Goal: Entertainment & Leisure: Consume media (video, audio)

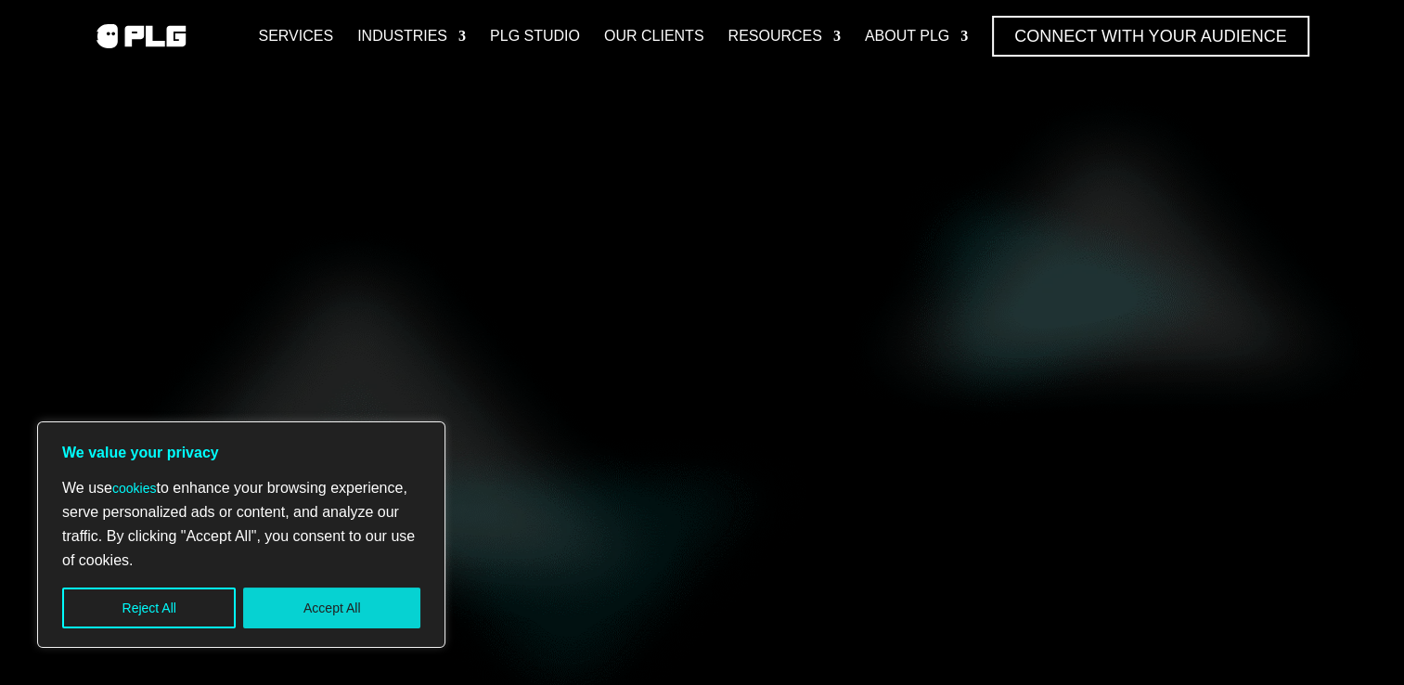
click at [308, 590] on button "Accept All" at bounding box center [331, 608] width 177 height 41
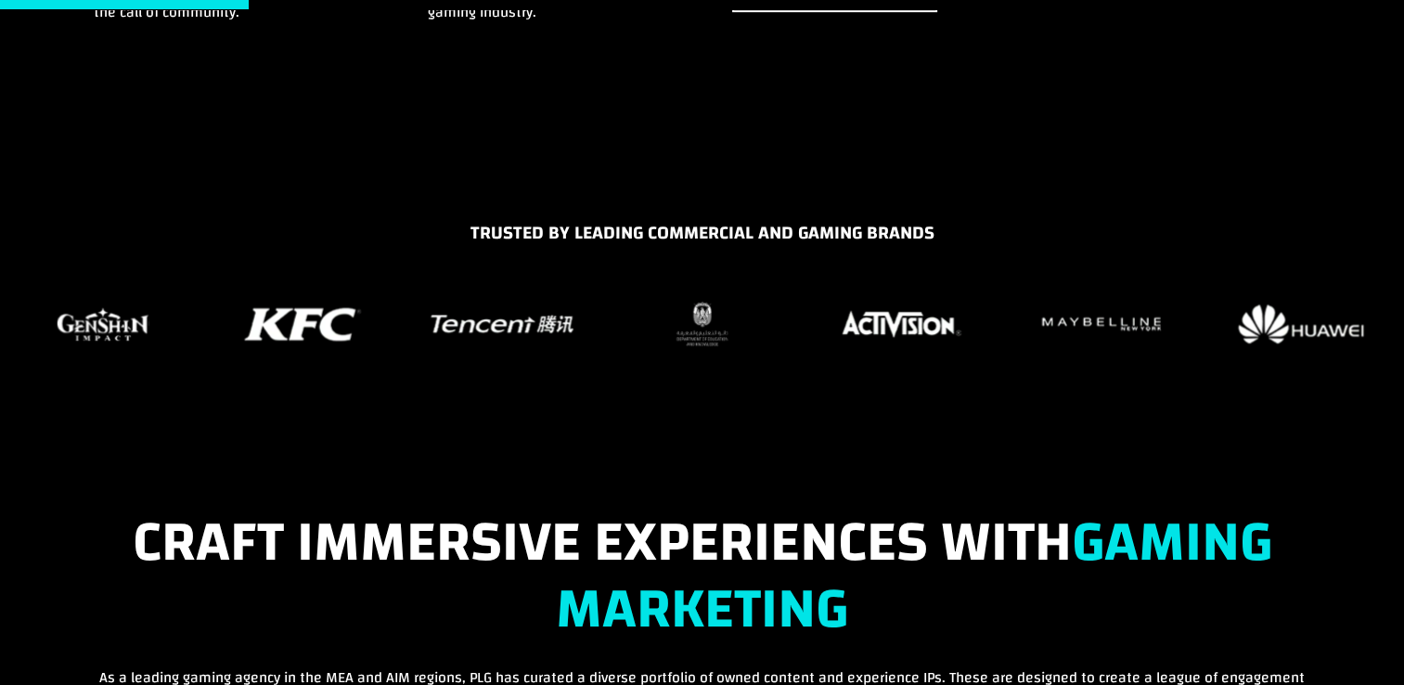
scroll to position [1207, 0]
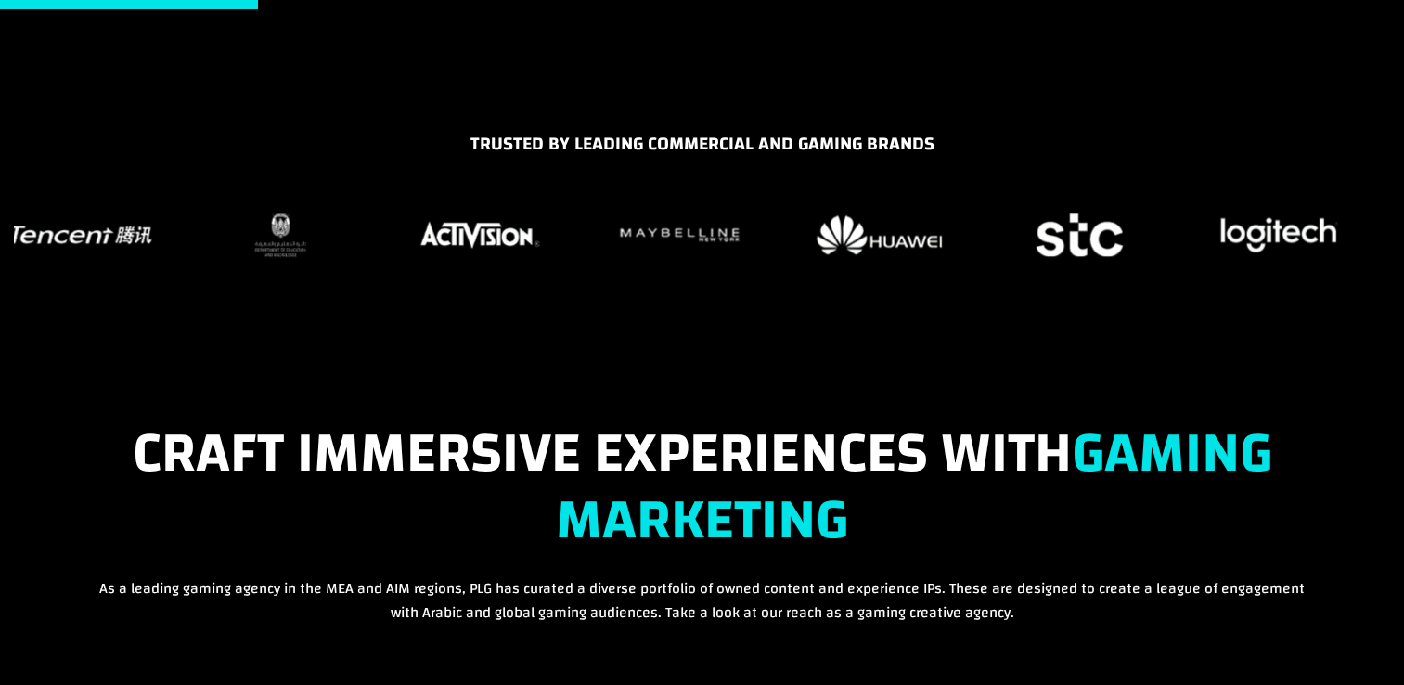
click at [489, 241] on img "16 / 37" at bounding box center [480, 234] width 130 height 37
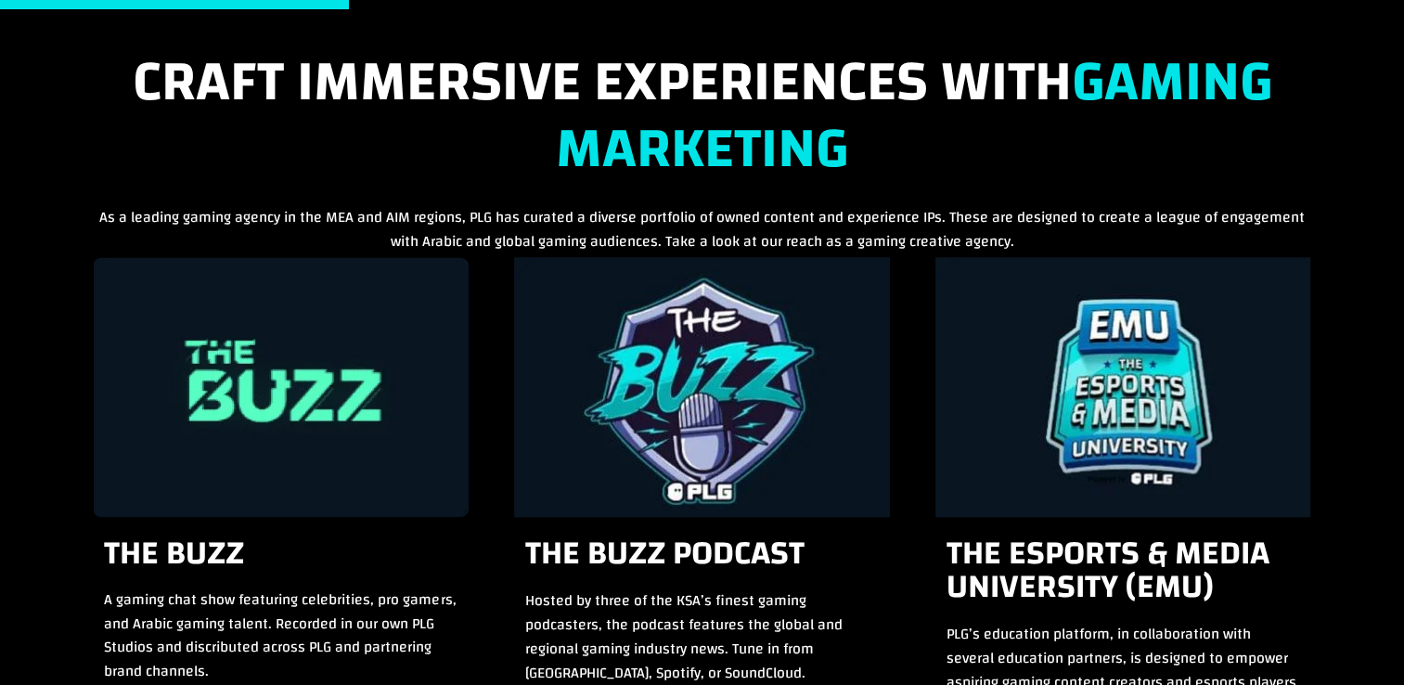
scroll to position [1764, 0]
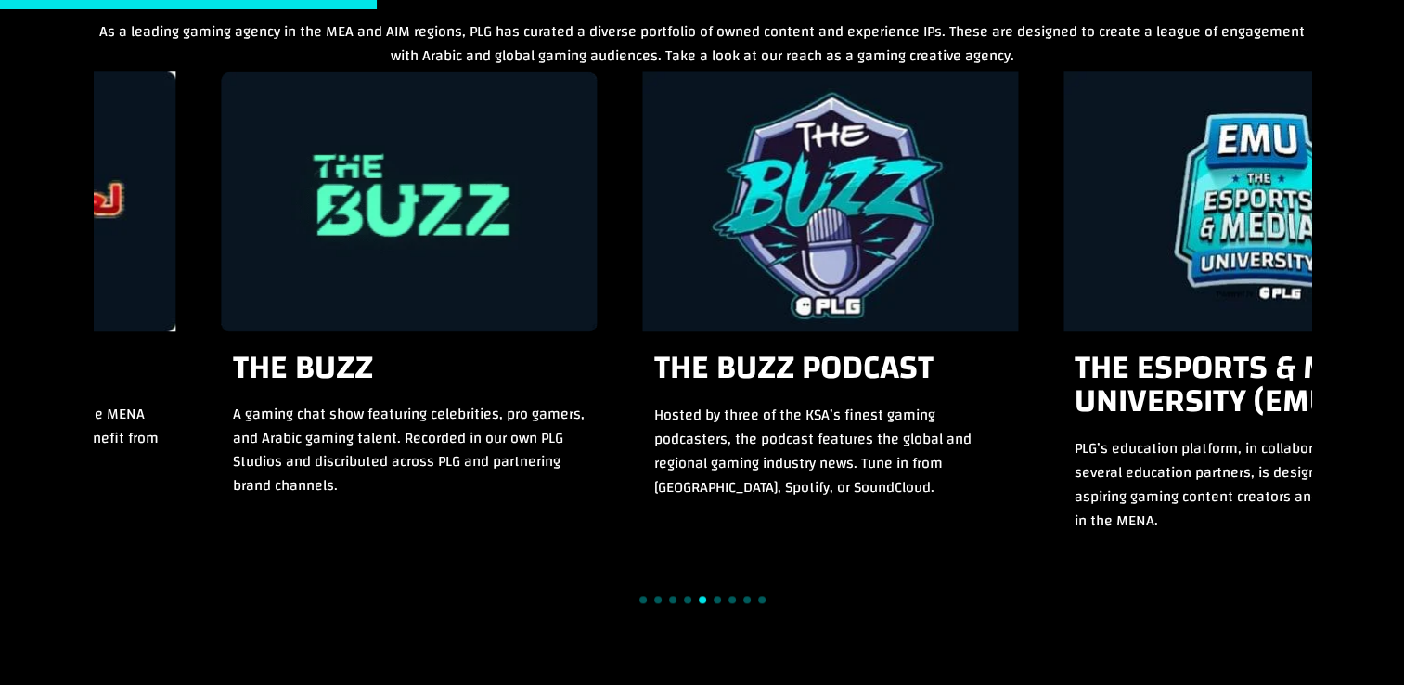
click at [847, 240] on div "8 / 15" at bounding box center [830, 201] width 376 height 260
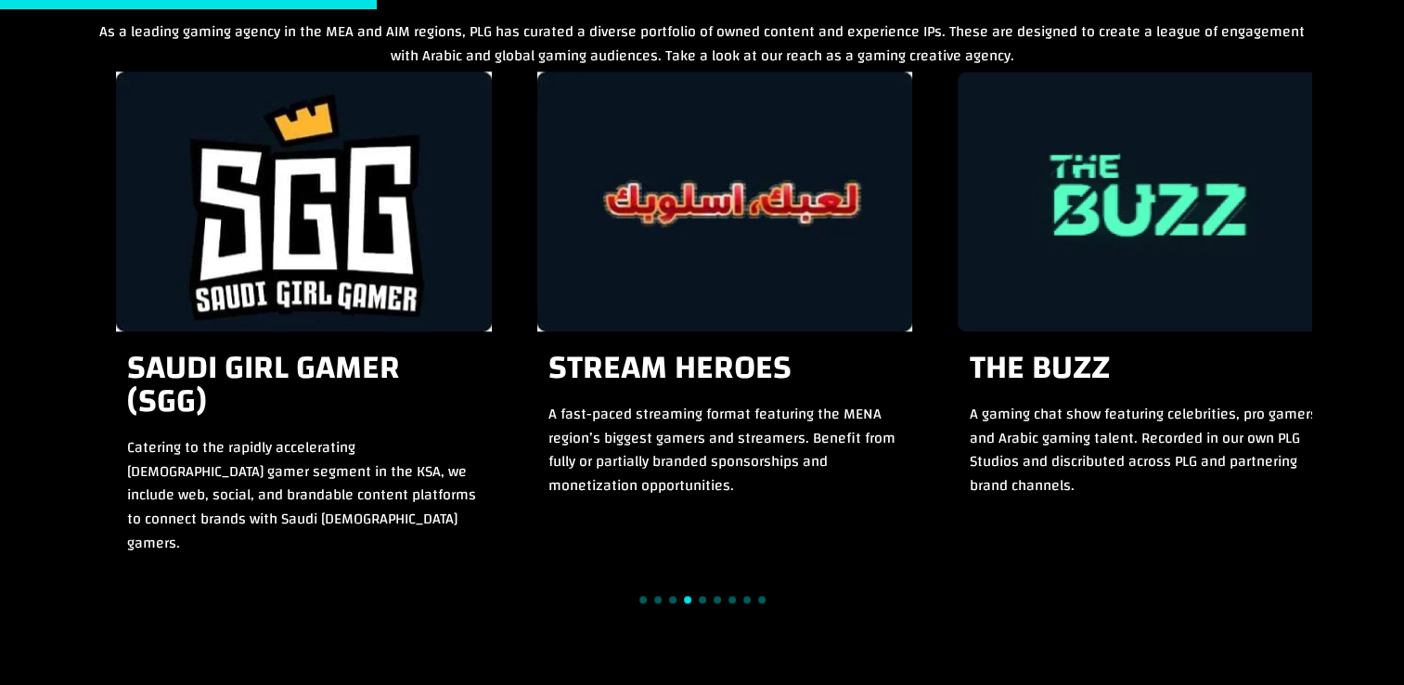
click at [1299, 279] on div "7 / 15" at bounding box center [1146, 201] width 376 height 260
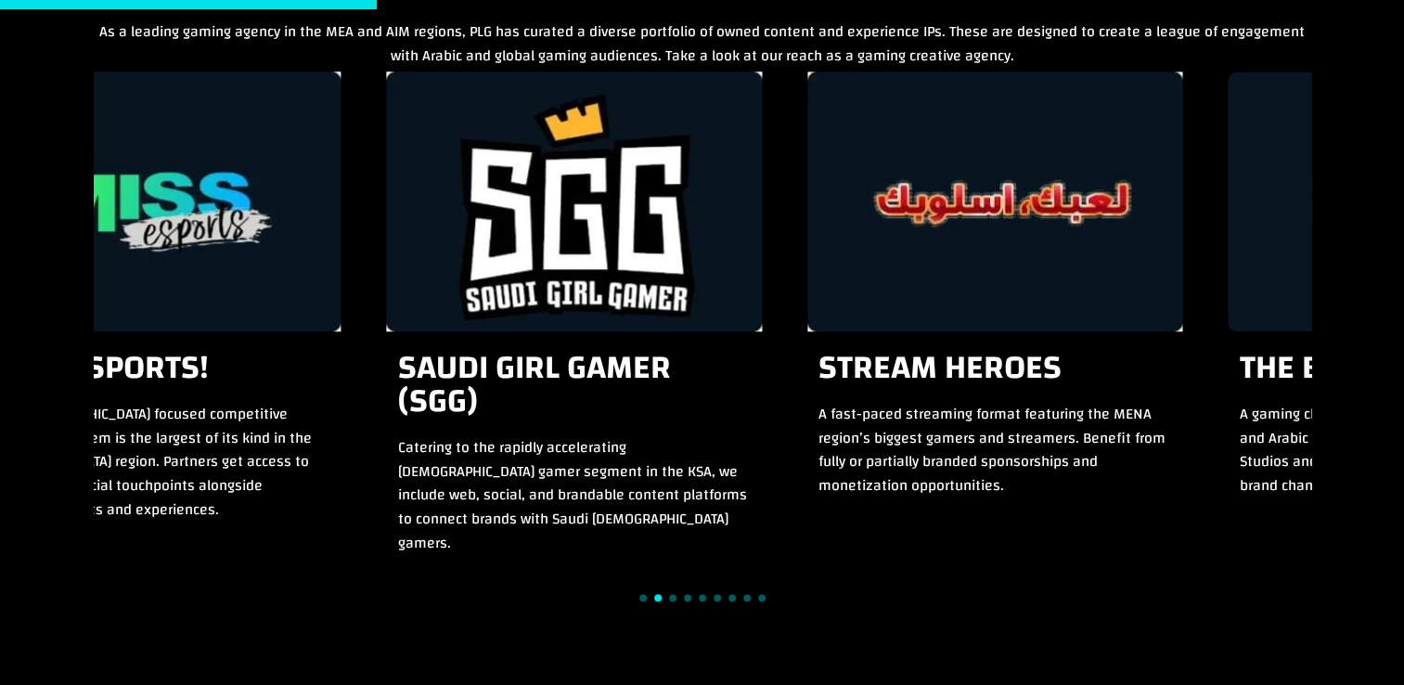
click at [785, 257] on div "Stream School A Logitech G branded masterclass series for for aspiring streamer…" at bounding box center [703, 310] width 1218 height 479
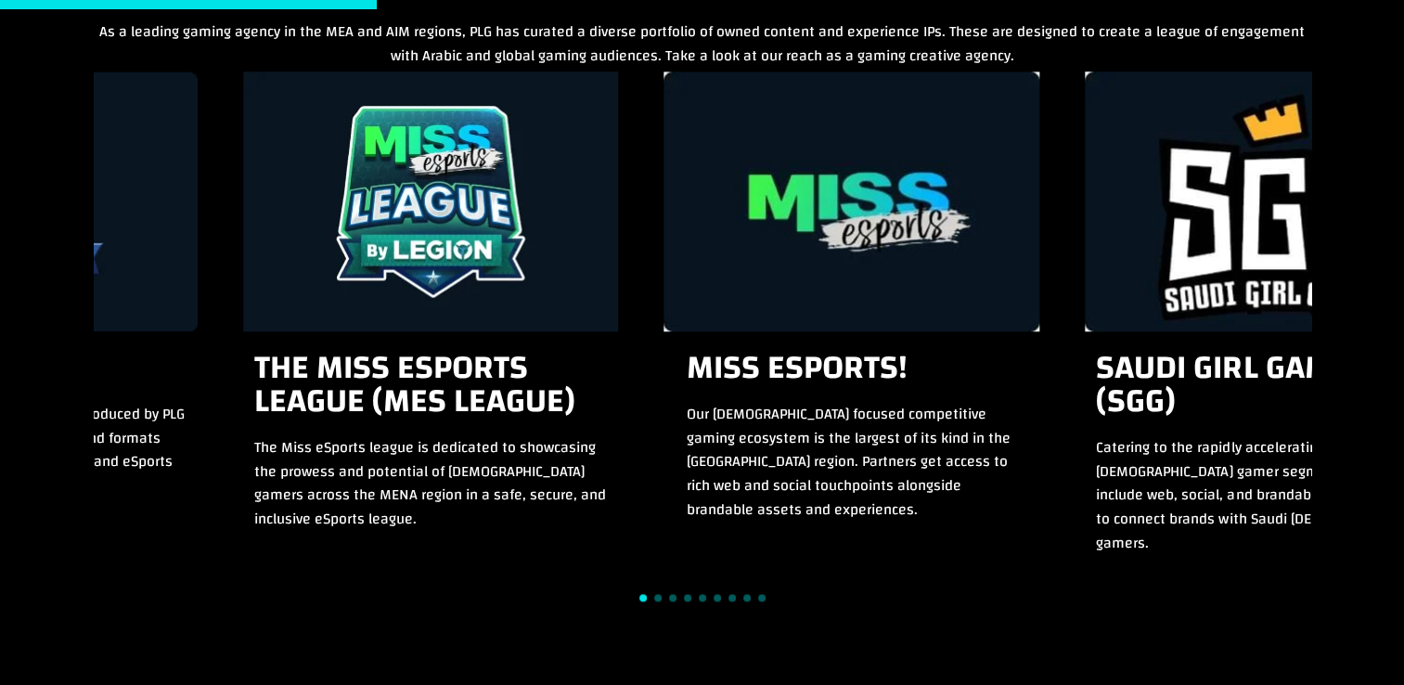
click at [999, 263] on div "4 / 15" at bounding box center [853, 201] width 376 height 260
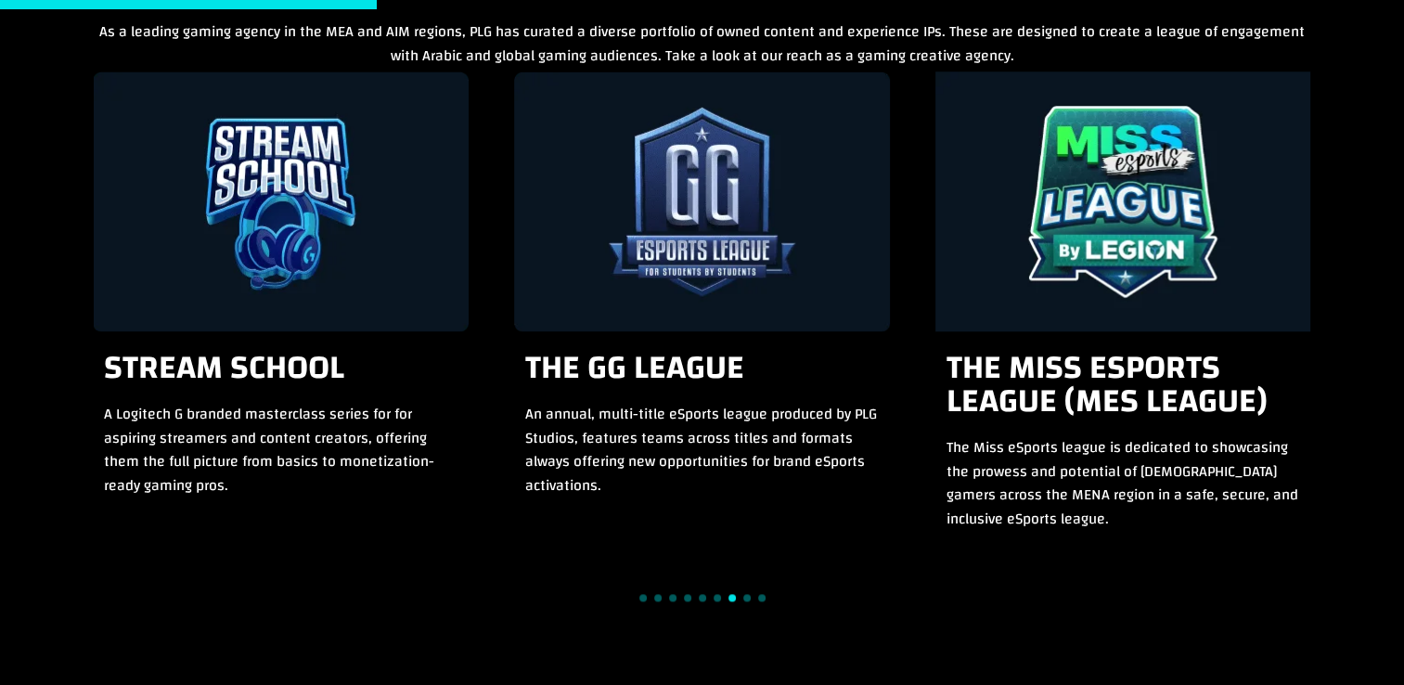
click at [736, 265] on div "11 / 15" at bounding box center [702, 201] width 376 height 260
click at [720, 303] on div "11 / 15" at bounding box center [702, 201] width 376 height 260
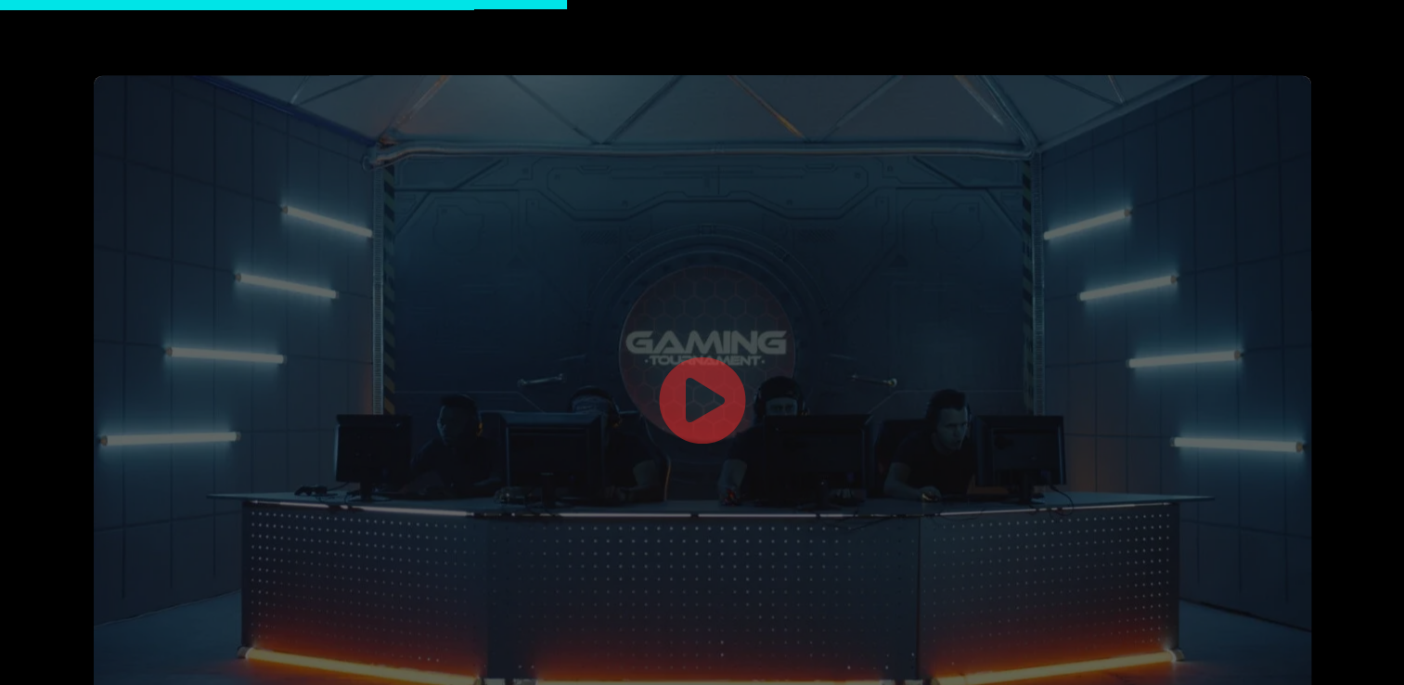
scroll to position [2785, 0]
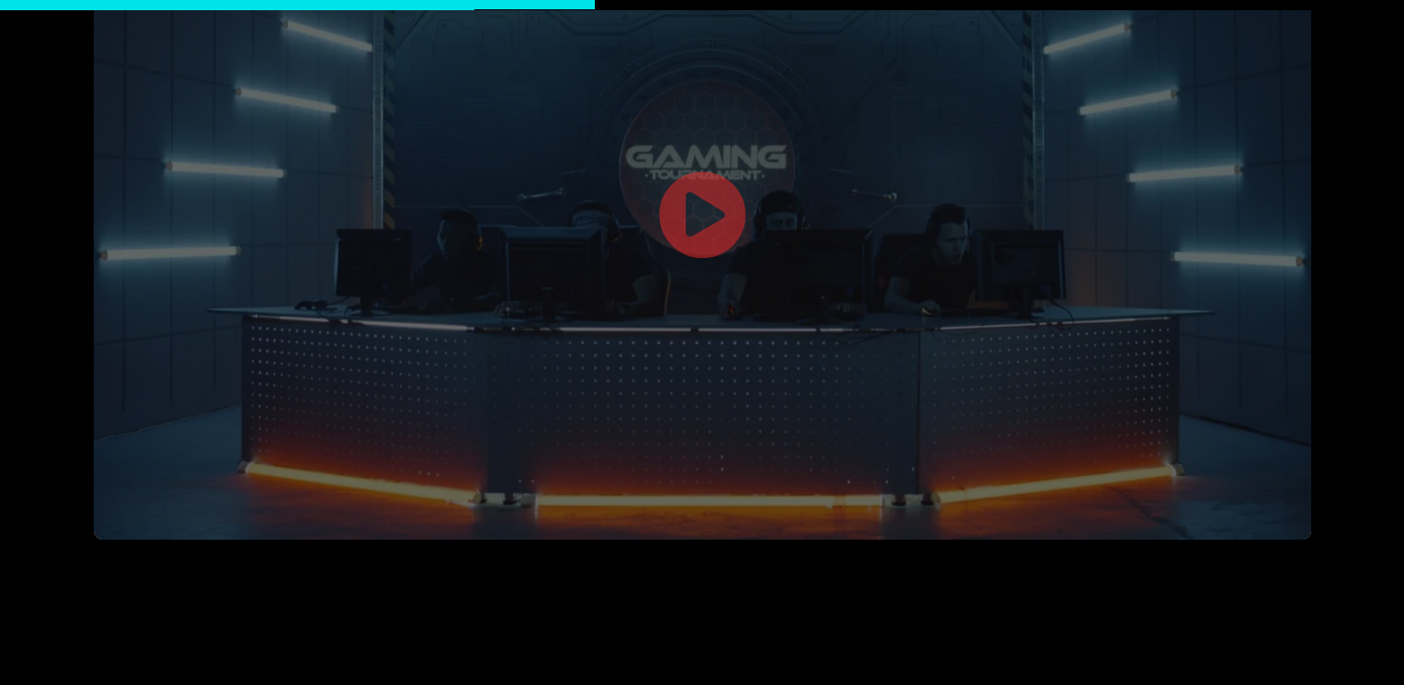
click at [693, 232] on link at bounding box center [702, 218] width 89 height 96
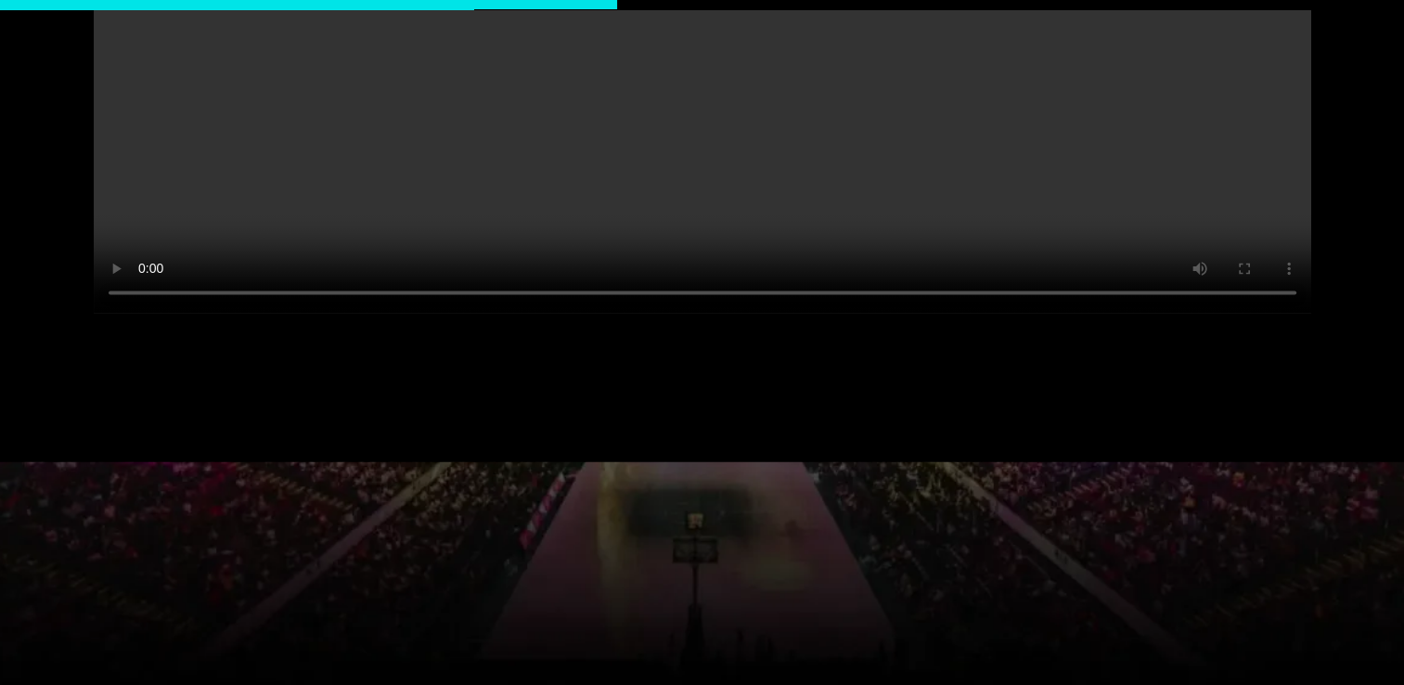
scroll to position [2877, 0]
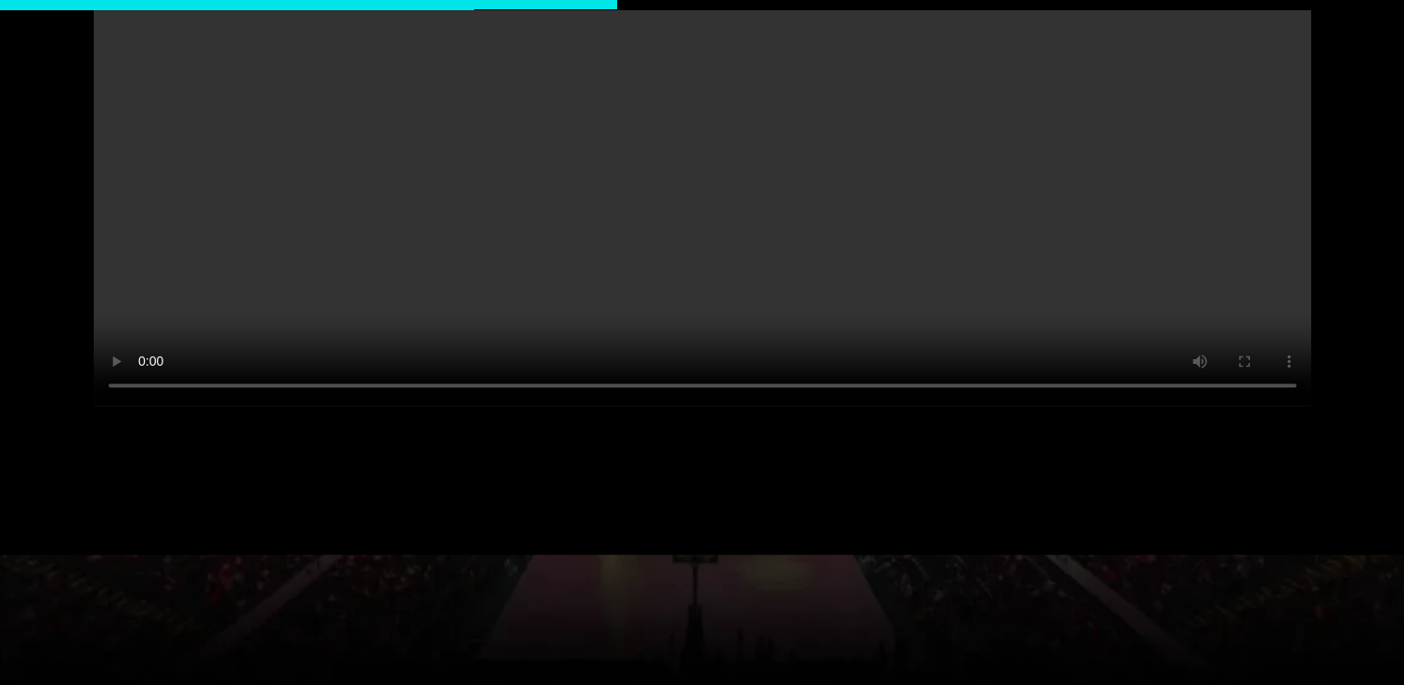
click at [702, 274] on video at bounding box center [703, 101] width 1218 height 609
click at [614, 240] on video at bounding box center [703, 101] width 1218 height 609
click at [753, 519] on div "360° Gaming Marketing Take a look at how you’ll connect and engage with one of …" at bounding box center [702, 53] width 1404 height 999
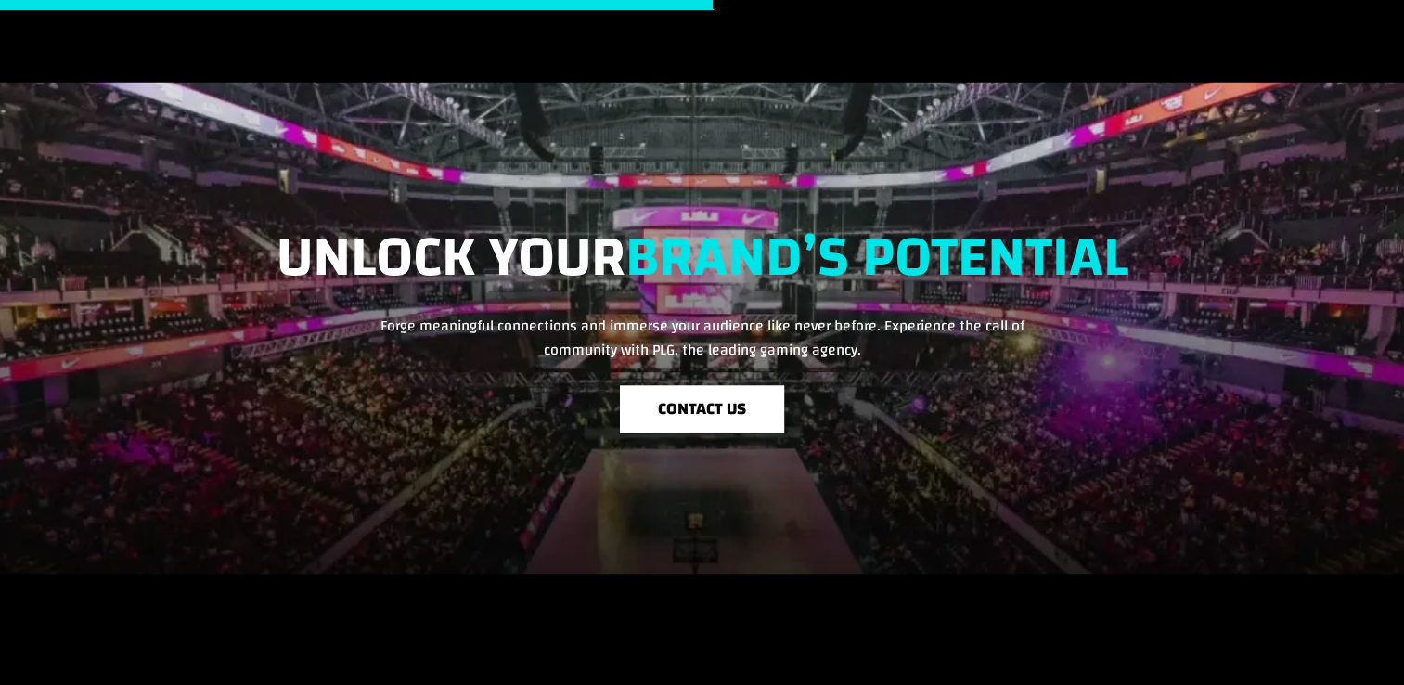
scroll to position [3310, 0]
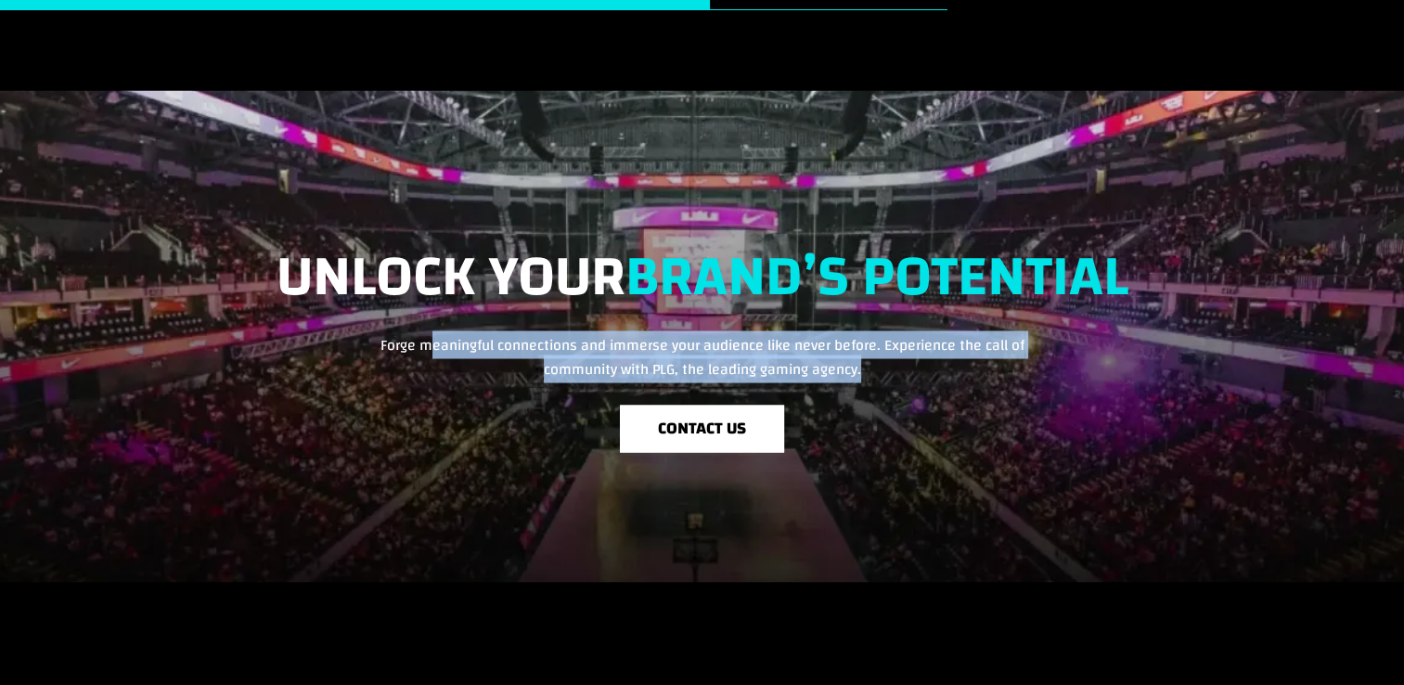
drag, startPoint x: 425, startPoint y: 337, endPoint x: 880, endPoint y: 374, distance: 456.3
click at [880, 374] on p "Forge meaningful connections and immerse your audience like never before. Exper…" at bounding box center [703, 356] width 1218 height 48
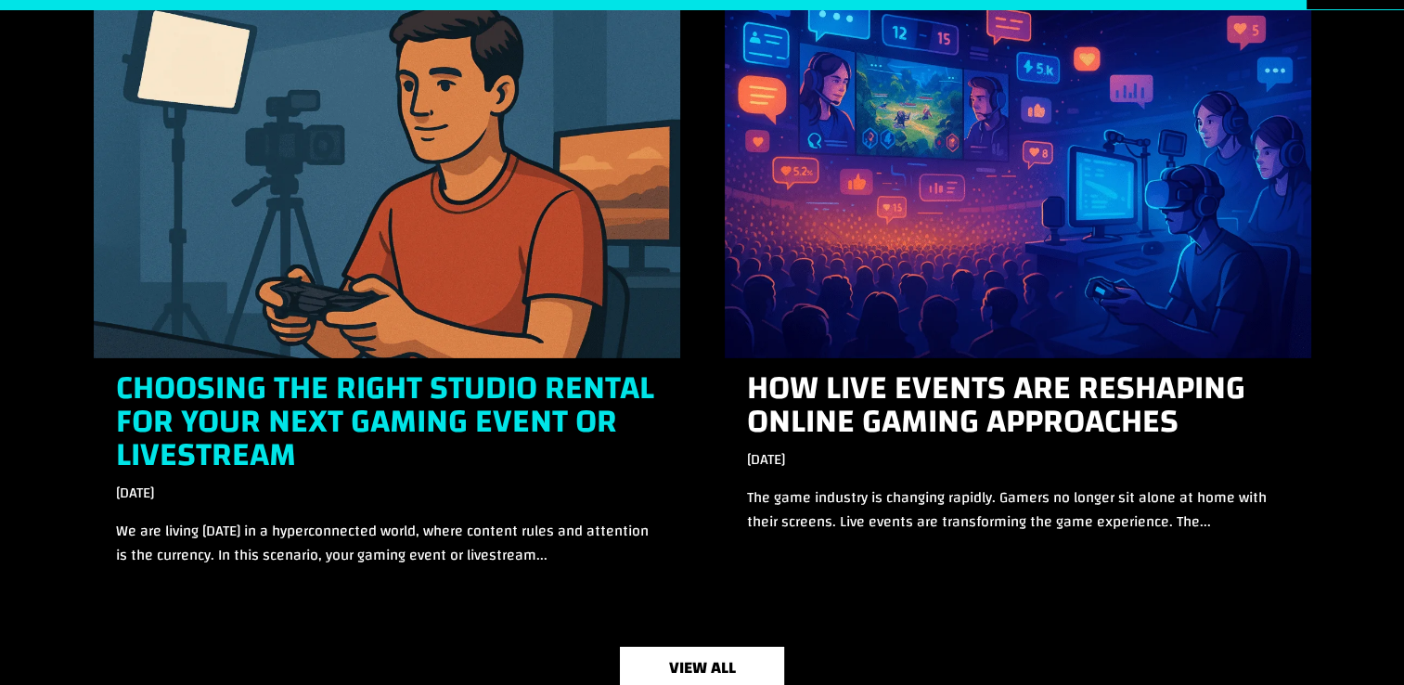
scroll to position [5740, 0]
